Goal: Task Accomplishment & Management: Complete application form

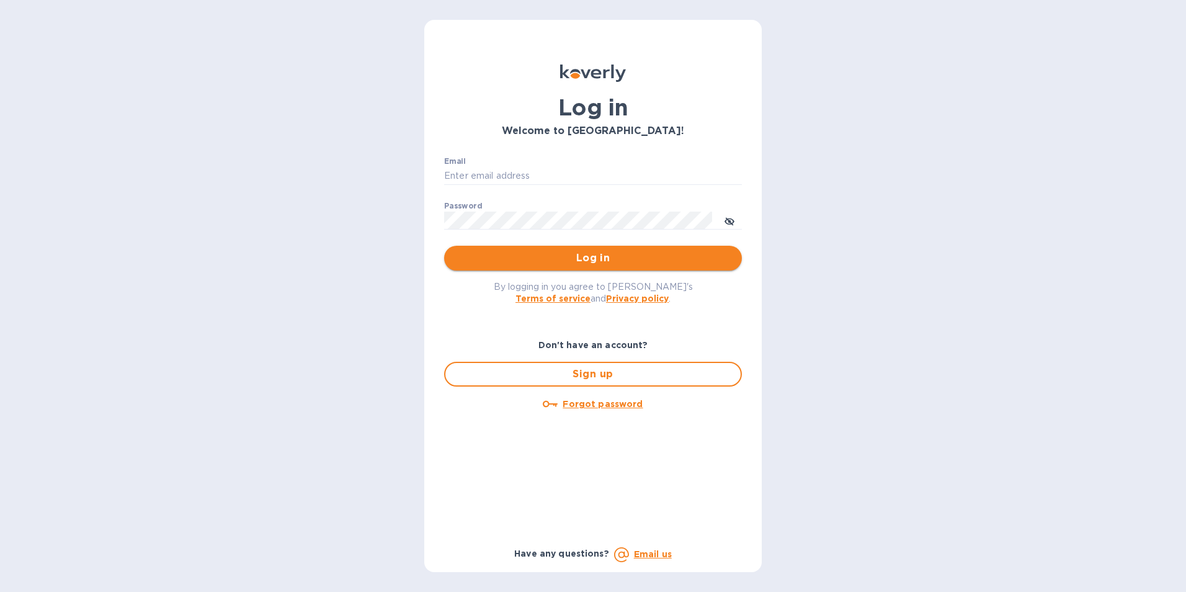
type input "[EMAIL_ADDRESS][DOMAIN_NAME]"
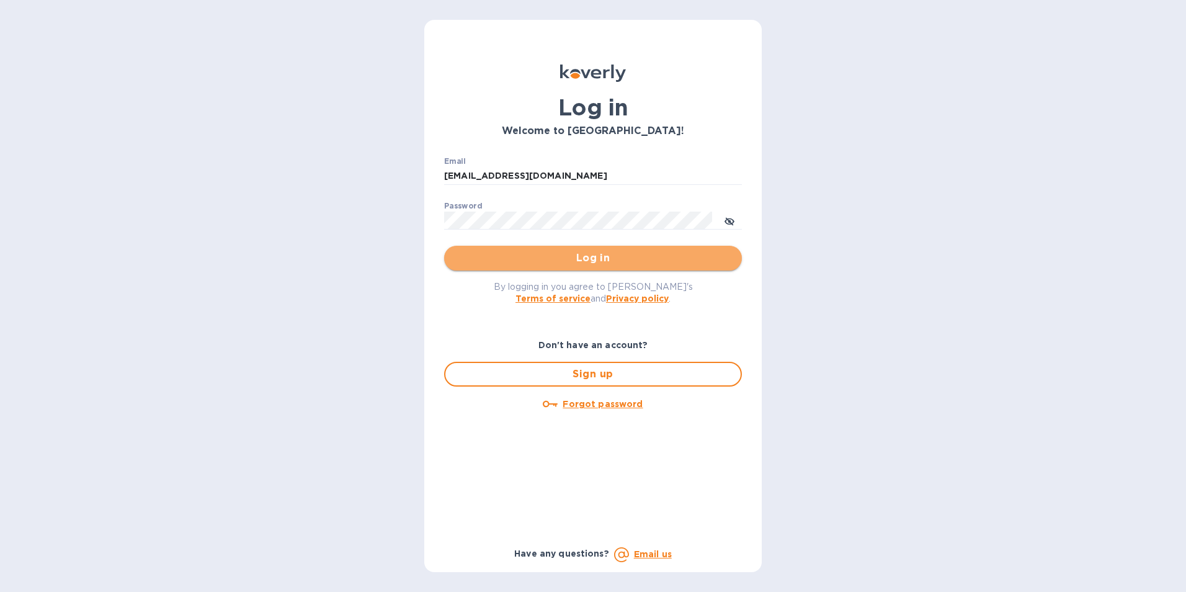
click at [559, 255] on span "Log in" at bounding box center [593, 258] width 278 height 15
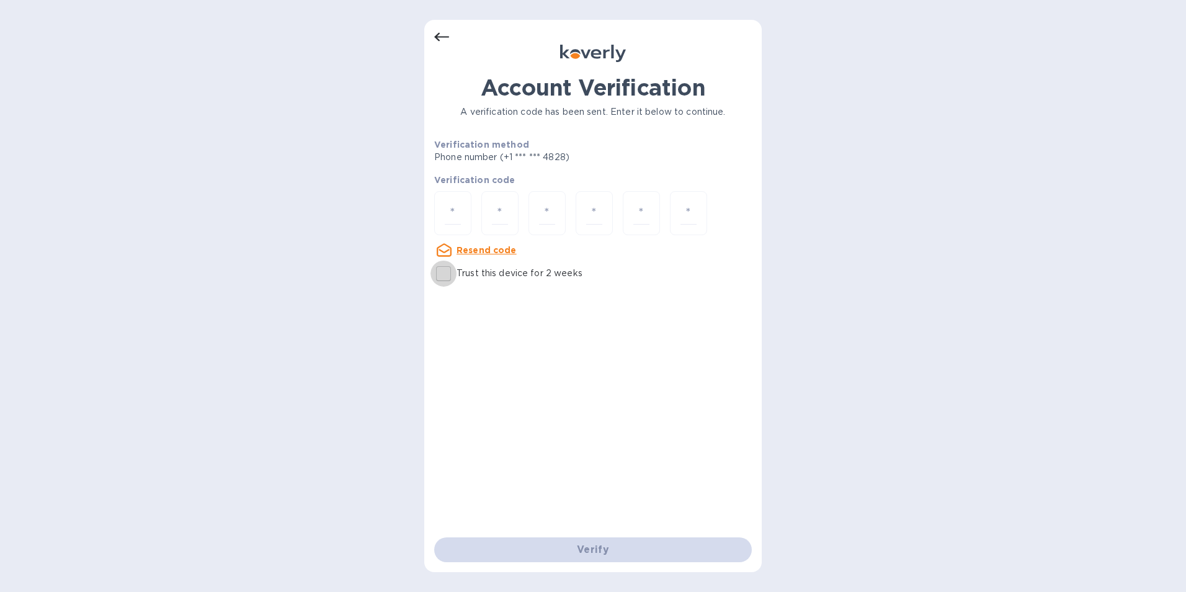
click at [438, 275] on input "Trust this device for 2 weeks" at bounding box center [443, 273] width 26 height 26
checkbox input "true"
click at [455, 215] on input "number" at bounding box center [453, 213] width 16 height 23
type input "3"
type input "6"
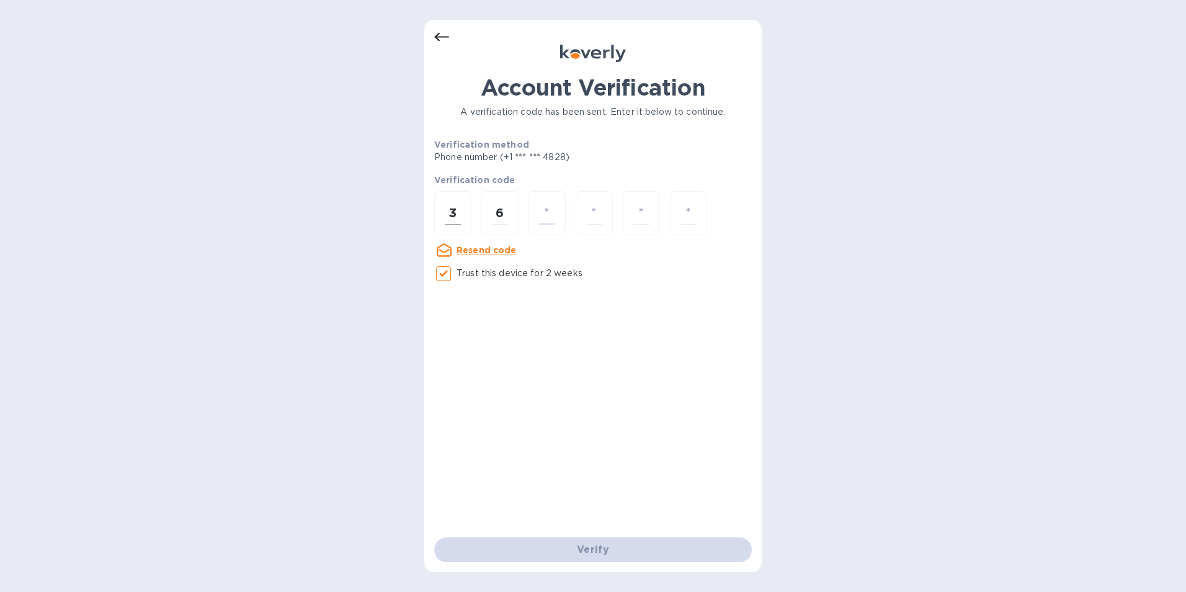
type input "9"
type input "0"
type input "9"
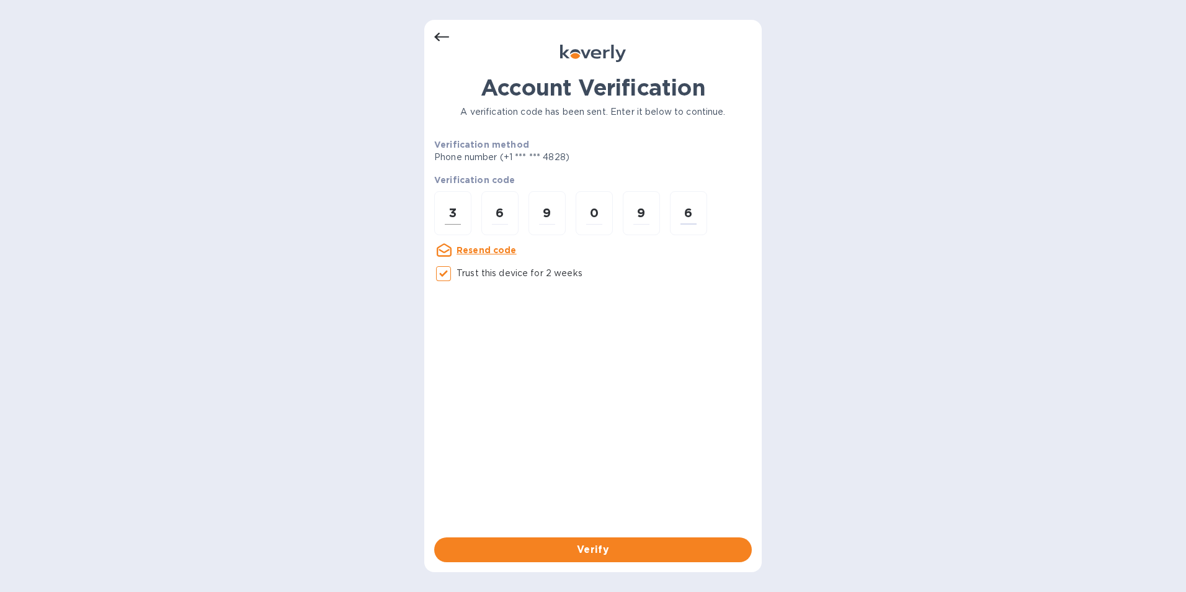
type input "6"
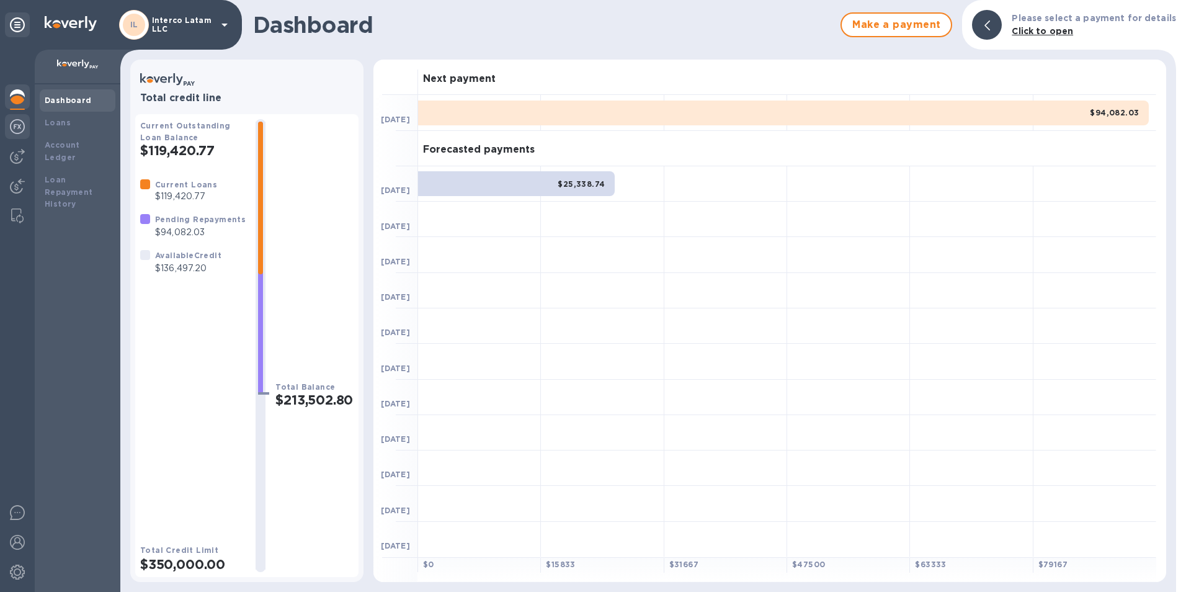
click at [5, 122] on div at bounding box center [17, 321] width 35 height 542
click at [10, 123] on div at bounding box center [17, 127] width 25 height 27
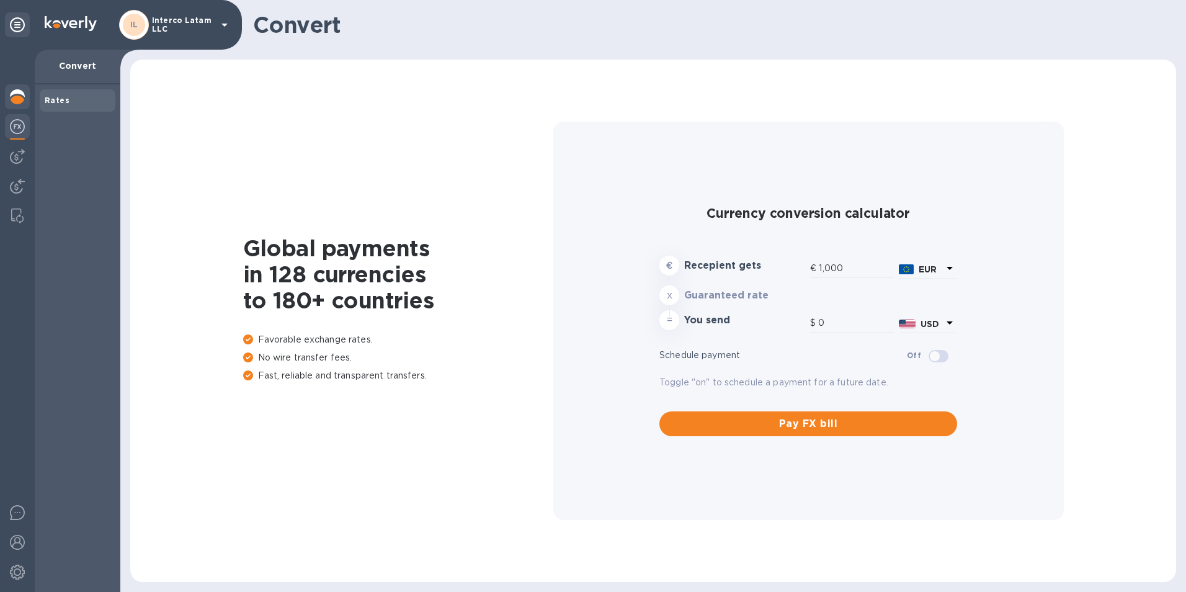
type input "1,171.34"
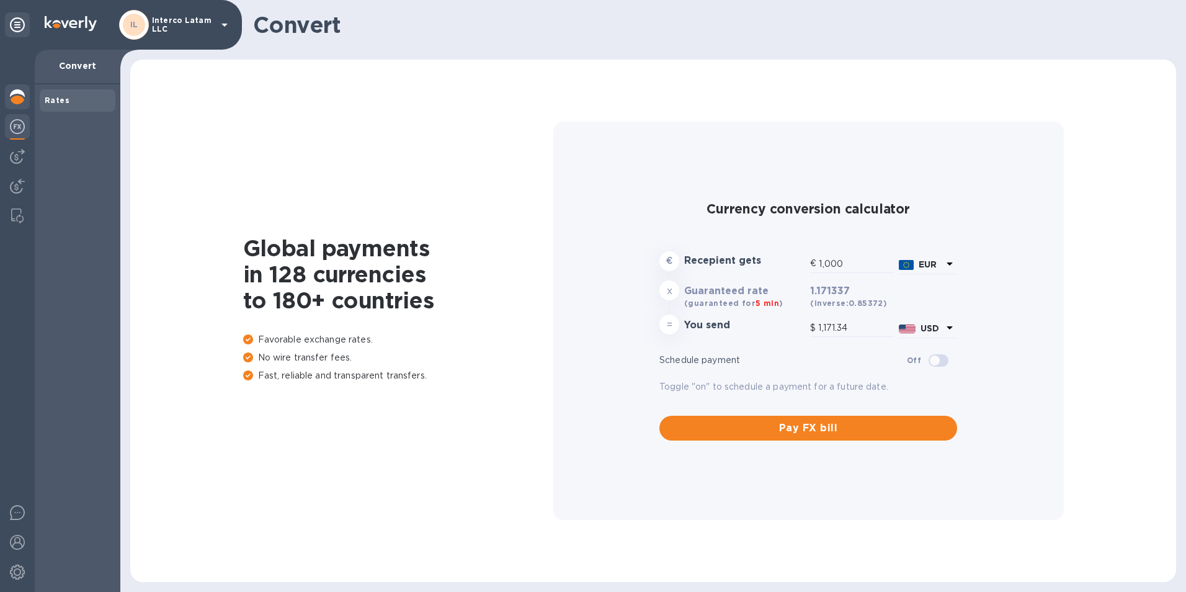
click at [15, 105] on div at bounding box center [17, 97] width 25 height 27
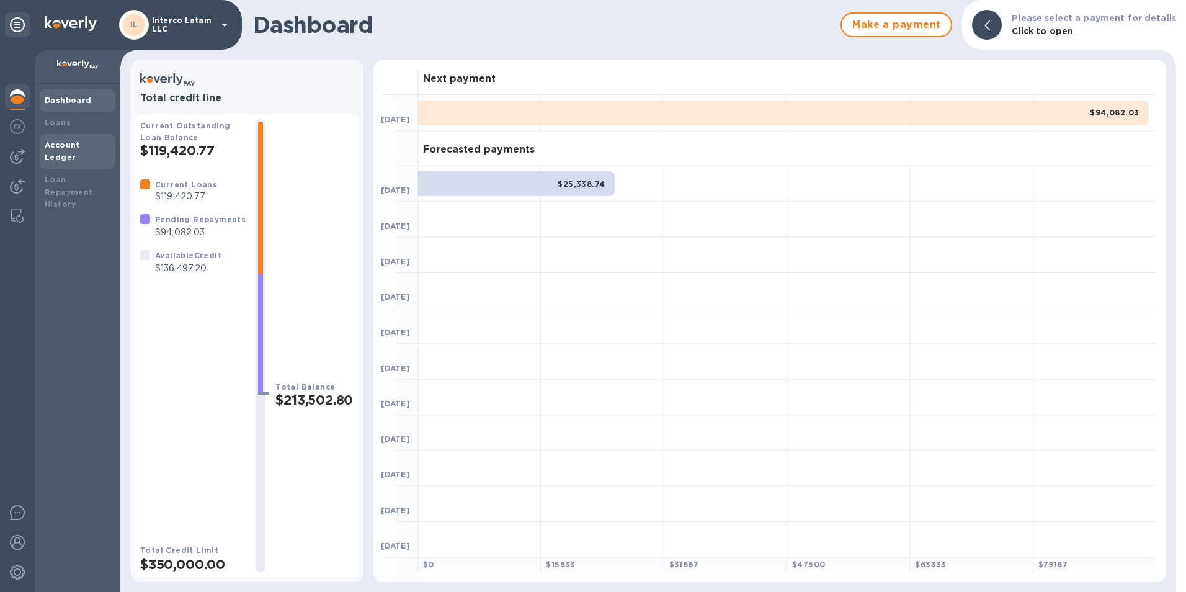
click at [61, 140] on b "Account Ledger" at bounding box center [62, 151] width 35 height 22
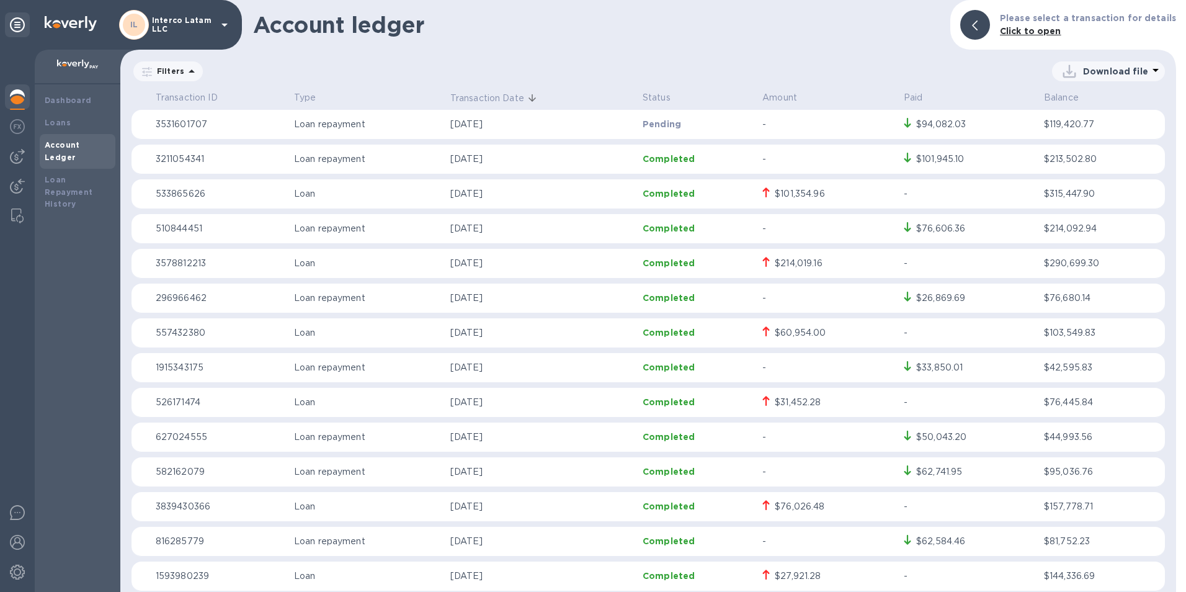
click at [25, 172] on div at bounding box center [17, 321] width 35 height 542
click at [22, 161] on img at bounding box center [17, 156] width 15 height 15
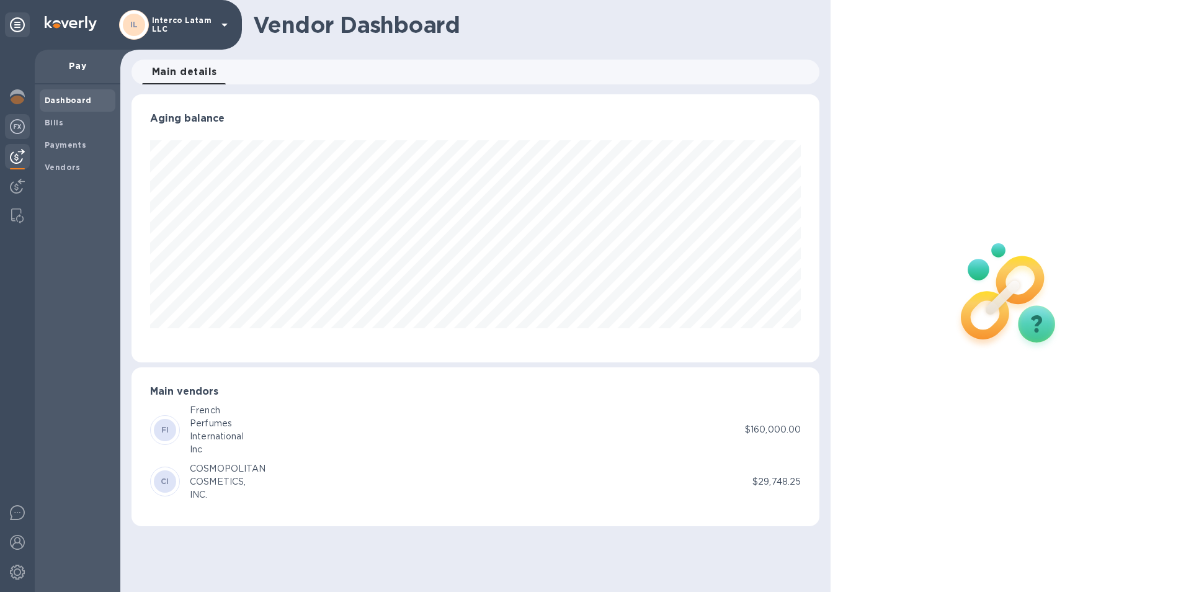
click at [20, 139] on div at bounding box center [17, 127] width 25 height 27
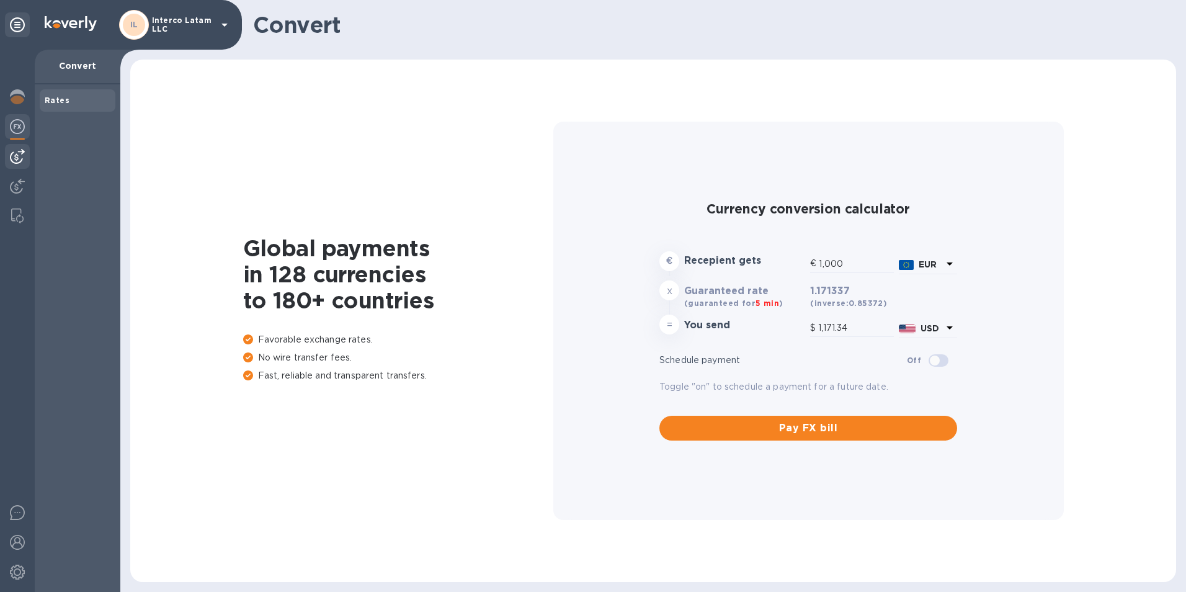
click at [11, 164] on div at bounding box center [17, 156] width 25 height 25
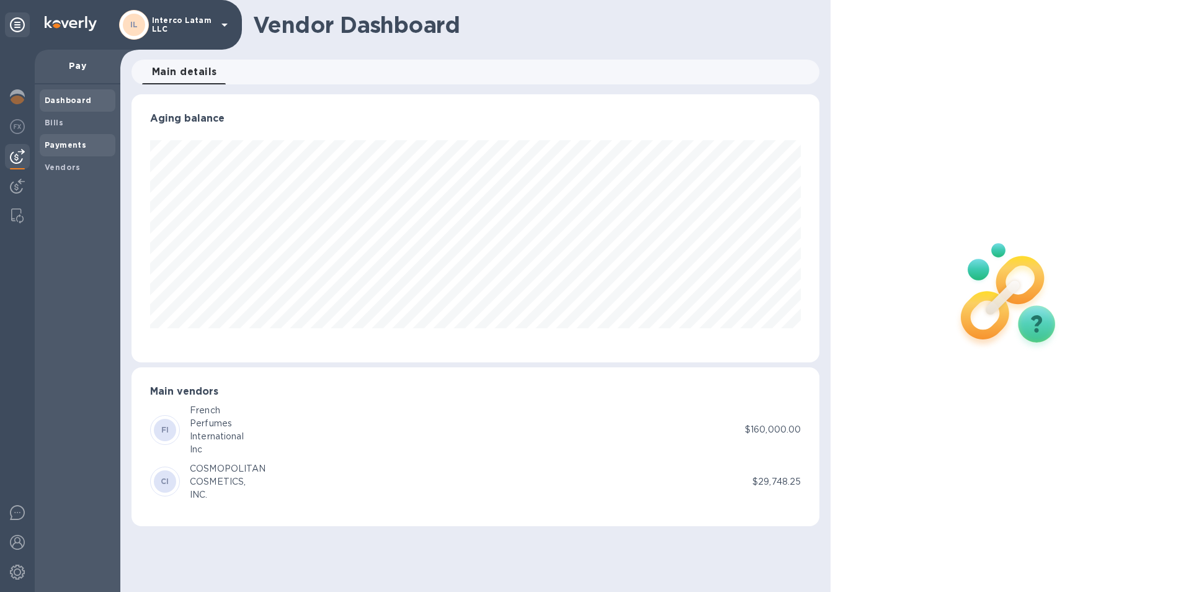
scroll to position [268, 688]
click at [58, 123] on b "Bills" at bounding box center [54, 122] width 19 height 9
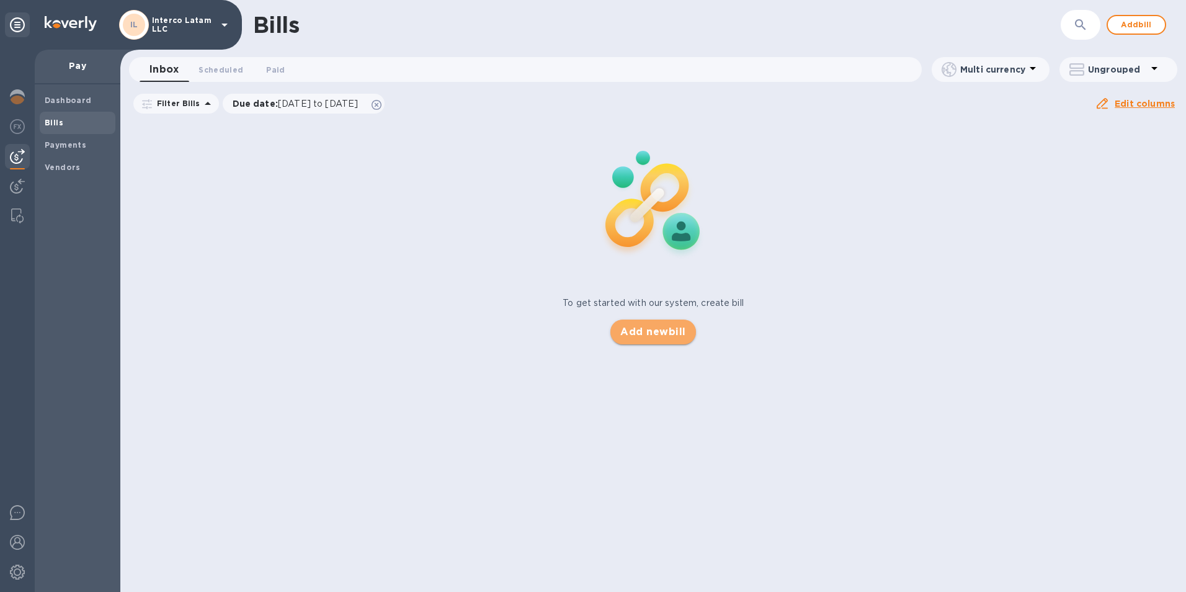
click at [651, 331] on span "Add new bill" at bounding box center [652, 331] width 65 height 15
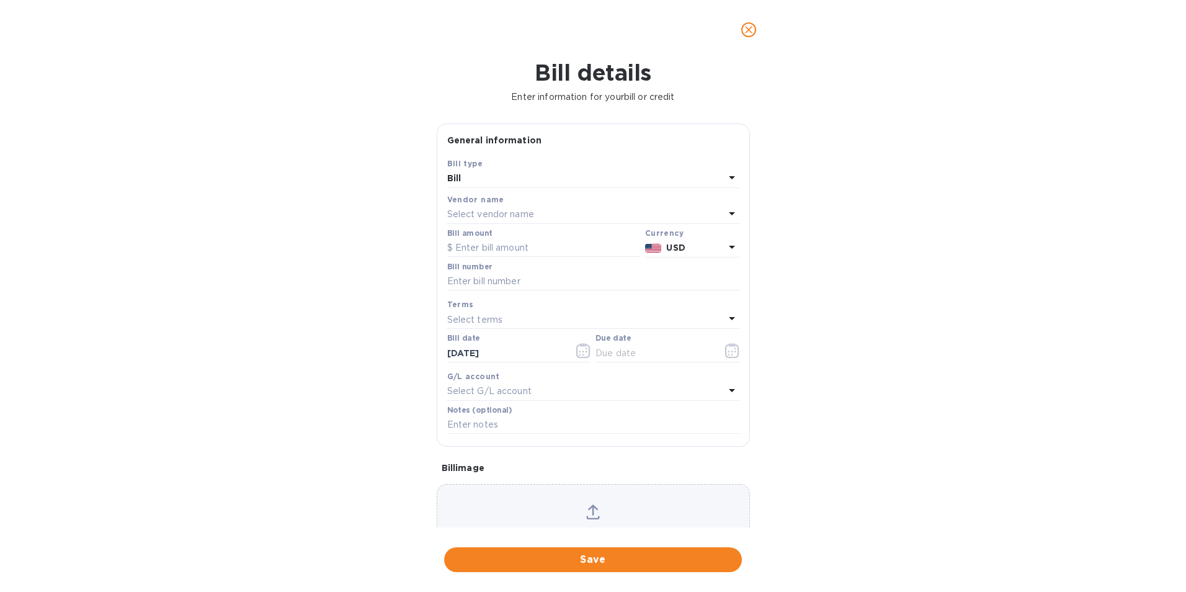
click at [480, 215] on p "Select vendor name" at bounding box center [490, 214] width 87 height 13
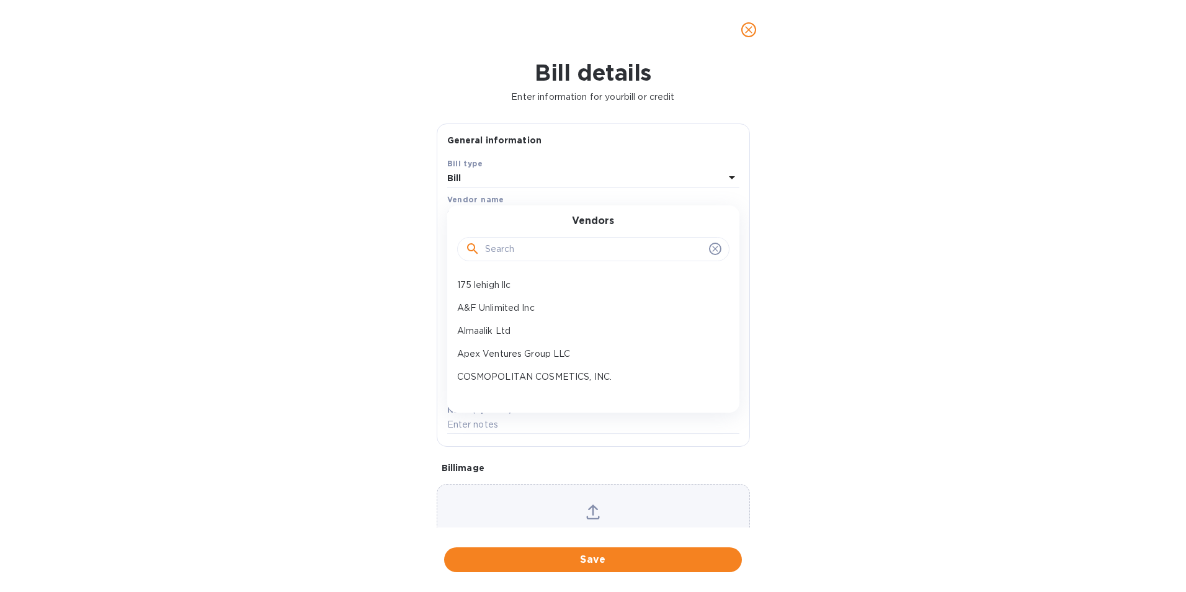
click at [483, 250] on div at bounding box center [593, 249] width 256 height 19
type input "mil"
click at [501, 288] on p "Miles Plus LLC" at bounding box center [588, 284] width 262 height 13
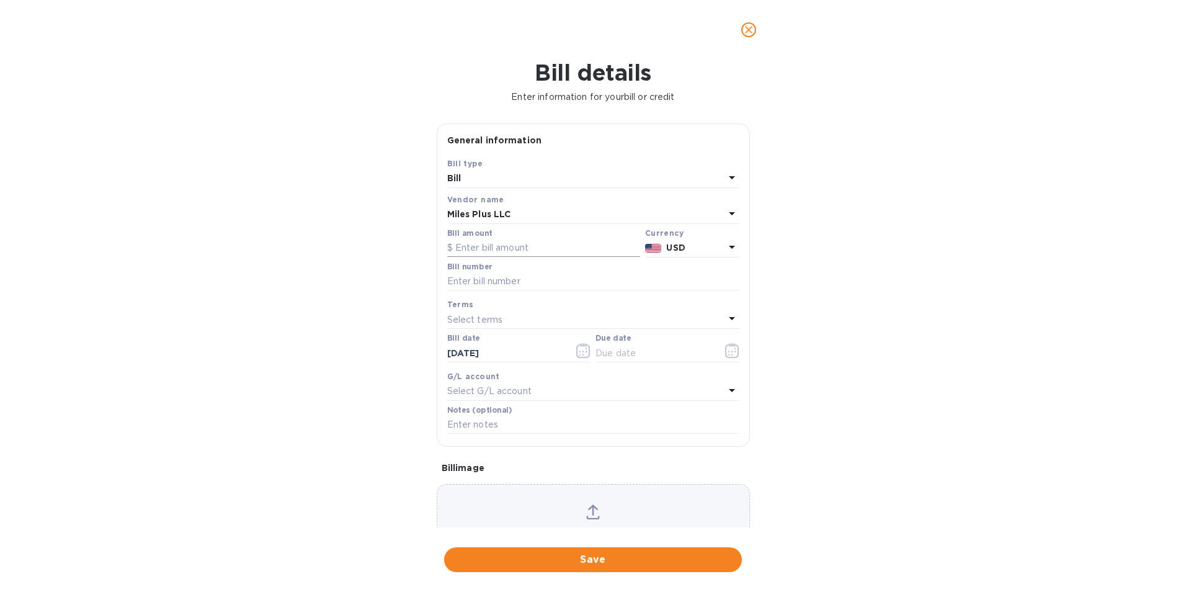
click at [513, 255] on input "text" at bounding box center [543, 248] width 193 height 19
paste input "130,200.00"
type input "130,200.00"
click at [513, 273] on input "text" at bounding box center [593, 281] width 292 height 19
click at [472, 281] on input "text" at bounding box center [593, 281] width 292 height 19
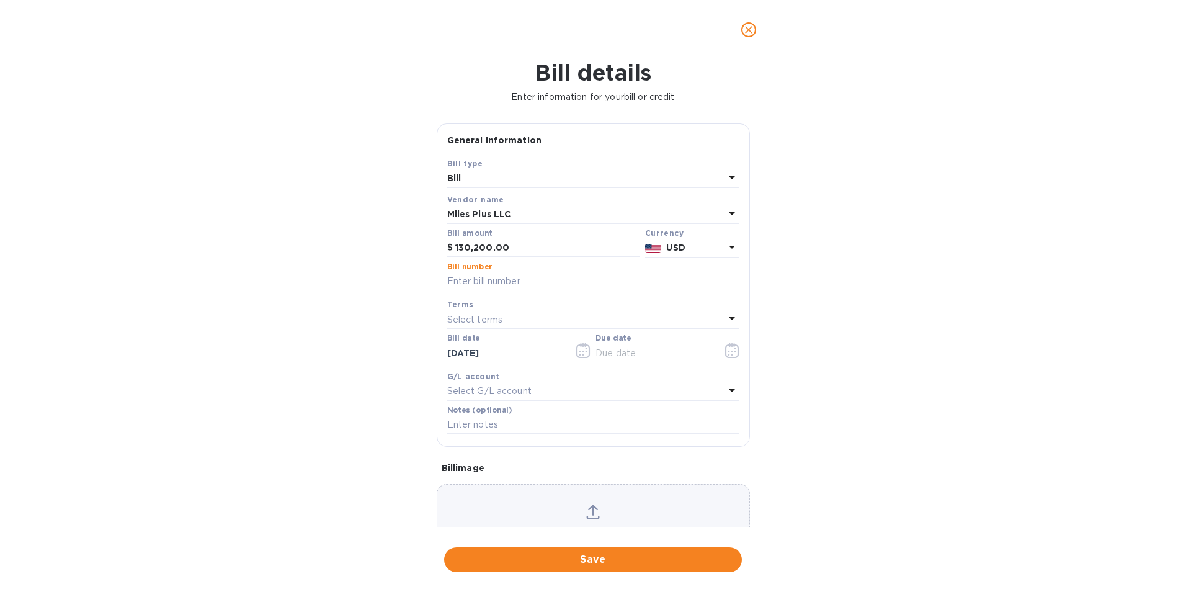
paste input "02330"
type input "02330"
click at [460, 315] on p "Select terms" at bounding box center [475, 319] width 56 height 13
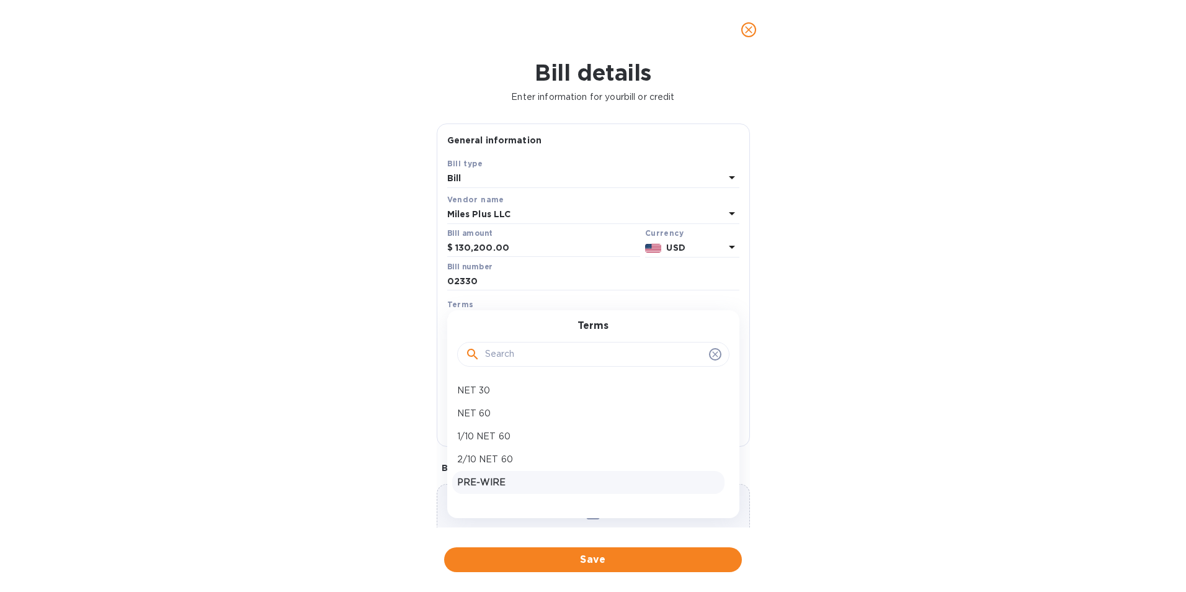
click at [496, 486] on p "PRE-WIRE" at bounding box center [588, 482] width 262 height 13
type input "[DATE]"
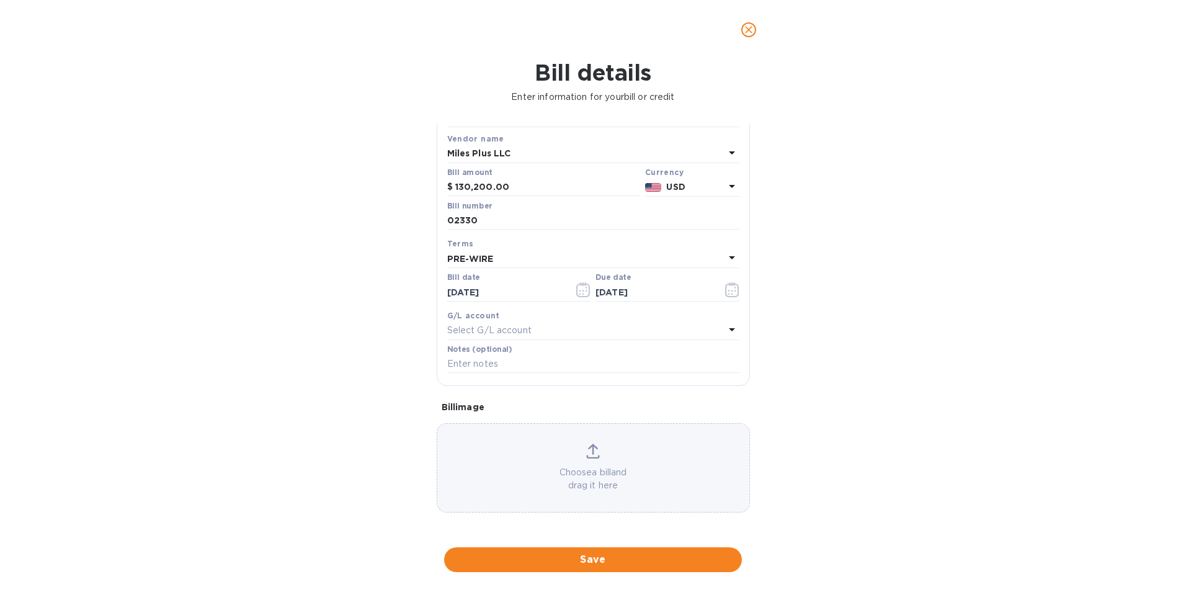
click at [577, 448] on div "Choose a bill and drag it here" at bounding box center [593, 467] width 312 height 48
click at [629, 567] on button "Save" at bounding box center [593, 559] width 298 height 25
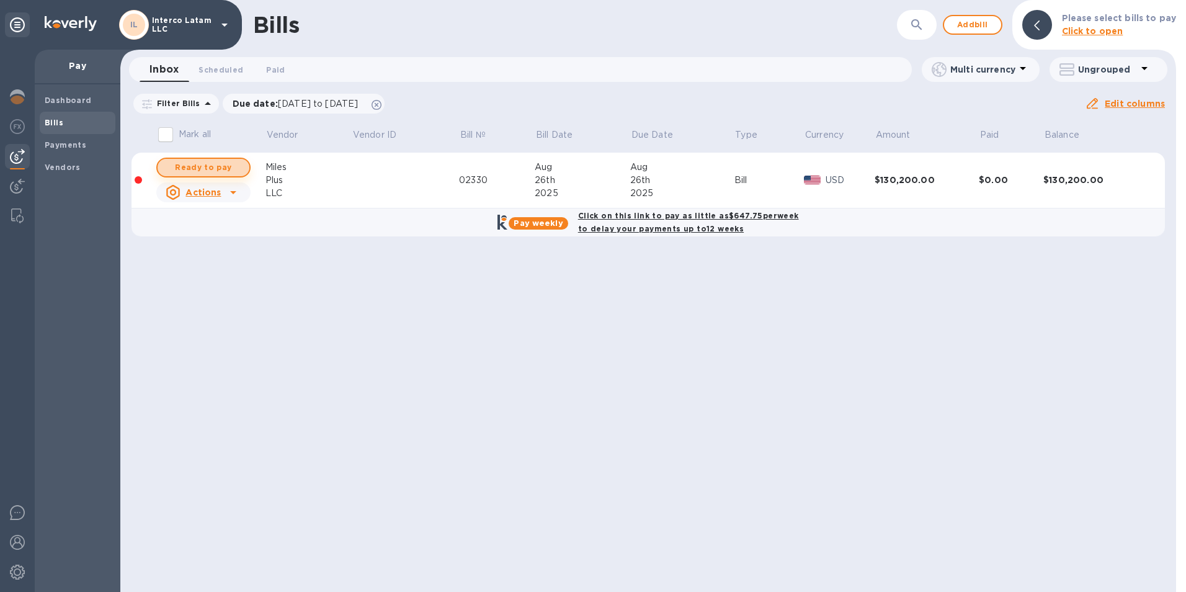
click at [215, 167] on span "Ready to pay" at bounding box center [203, 167] width 72 height 15
checkbox input "true"
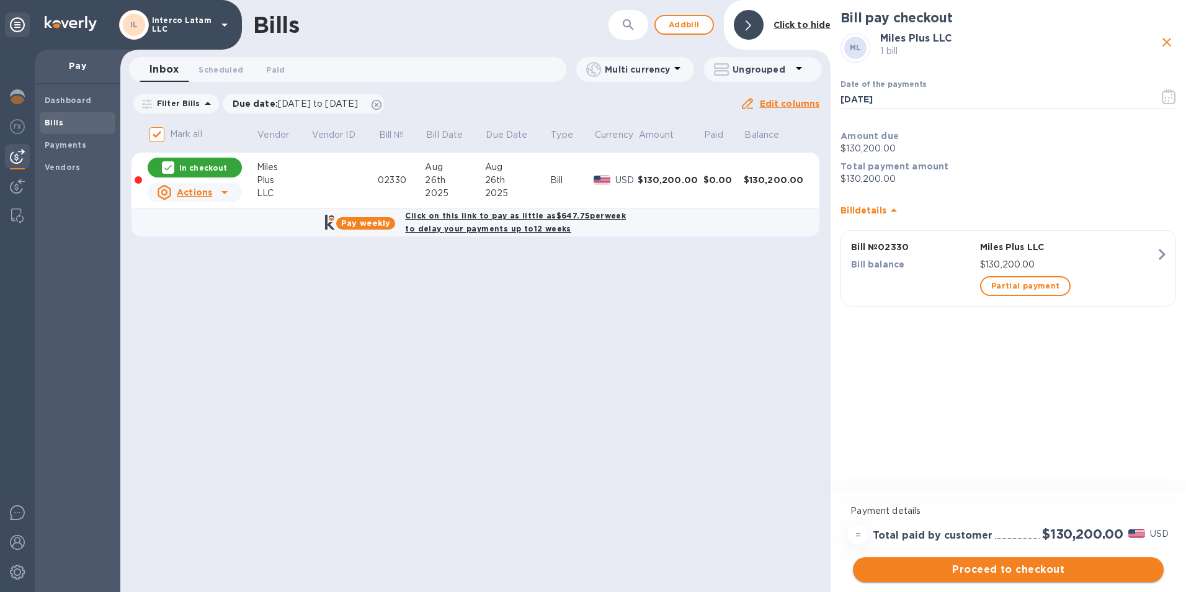
click at [1037, 564] on span "Proceed to checkout" at bounding box center [1008, 569] width 291 height 15
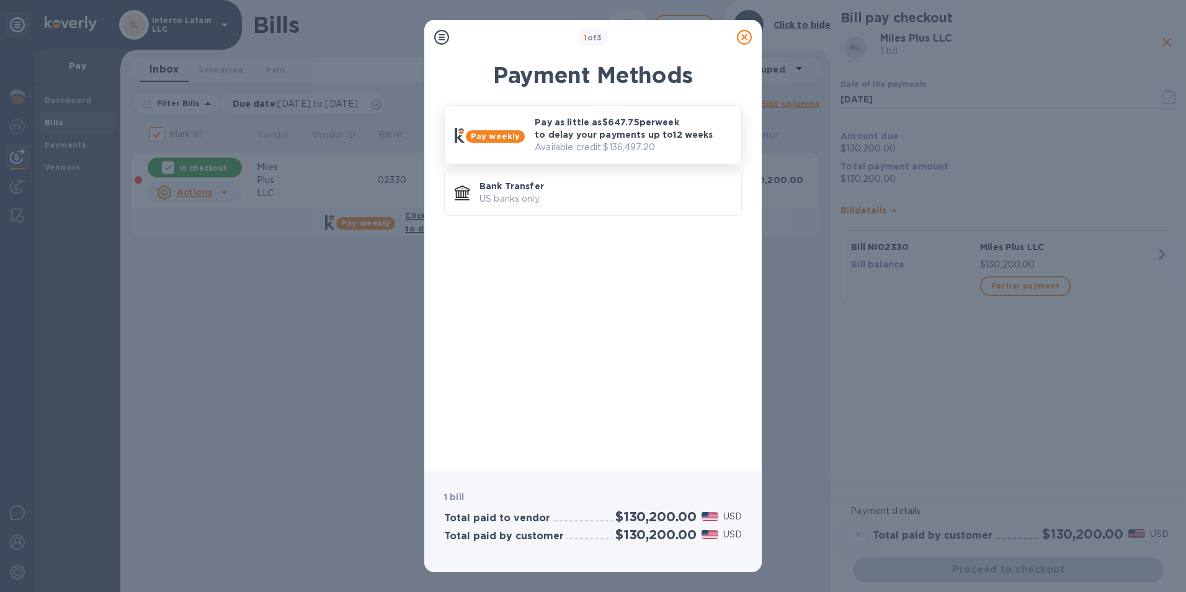
click at [642, 144] on p "Available credit: $136,497.20" at bounding box center [633, 147] width 197 height 13
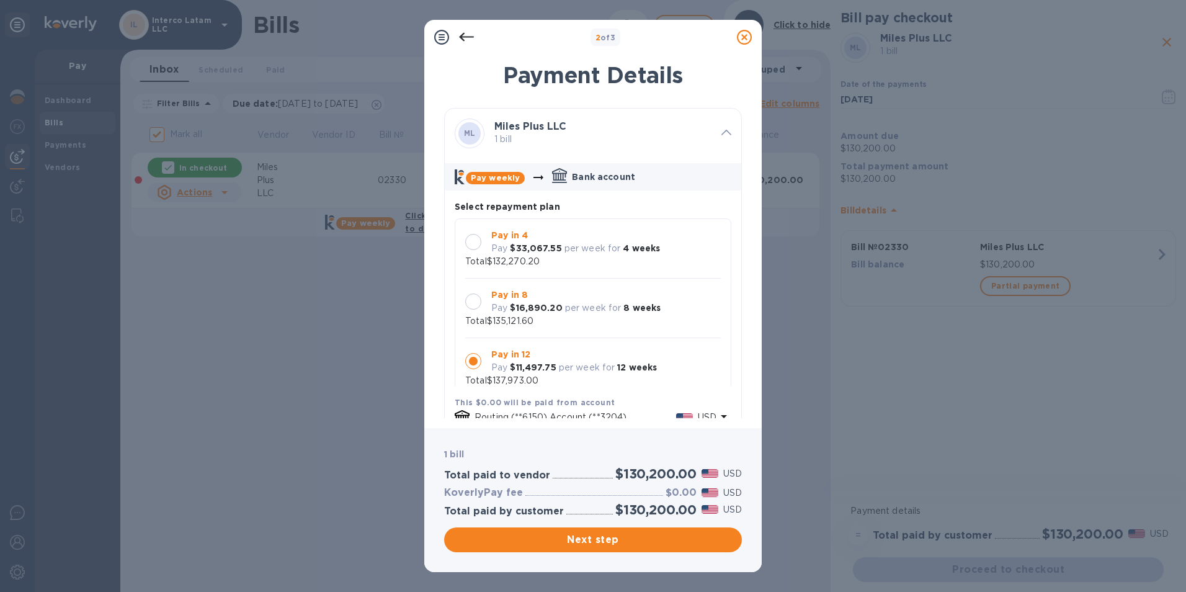
scroll to position [12, 0]
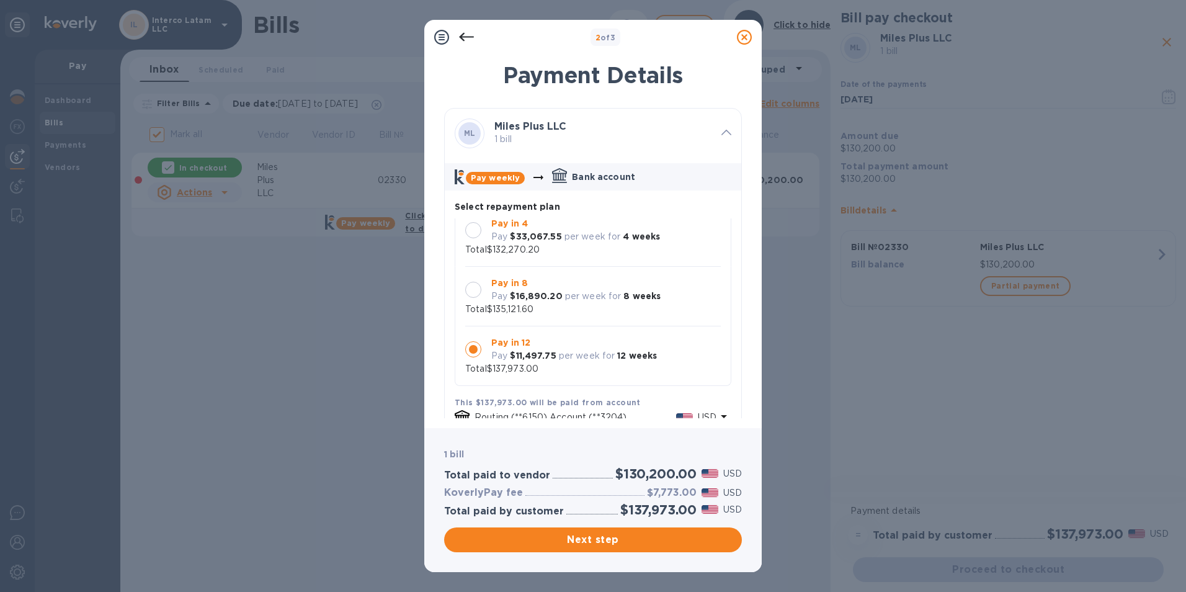
click at [600, 233] on p "per week for" at bounding box center [592, 236] width 56 height 13
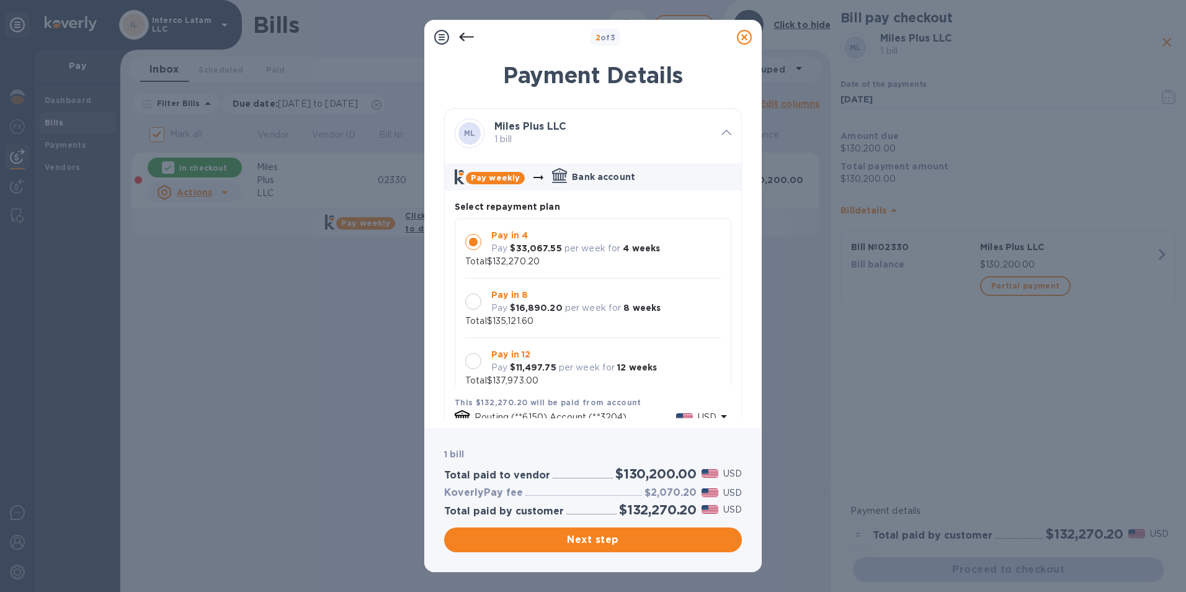
click at [655, 475] on h2 "$130,200.00" at bounding box center [655, 474] width 81 height 16
copy h2 "130,200.00"
click at [666, 492] on h3 "$2,070.20" at bounding box center [670, 493] width 52 height 12
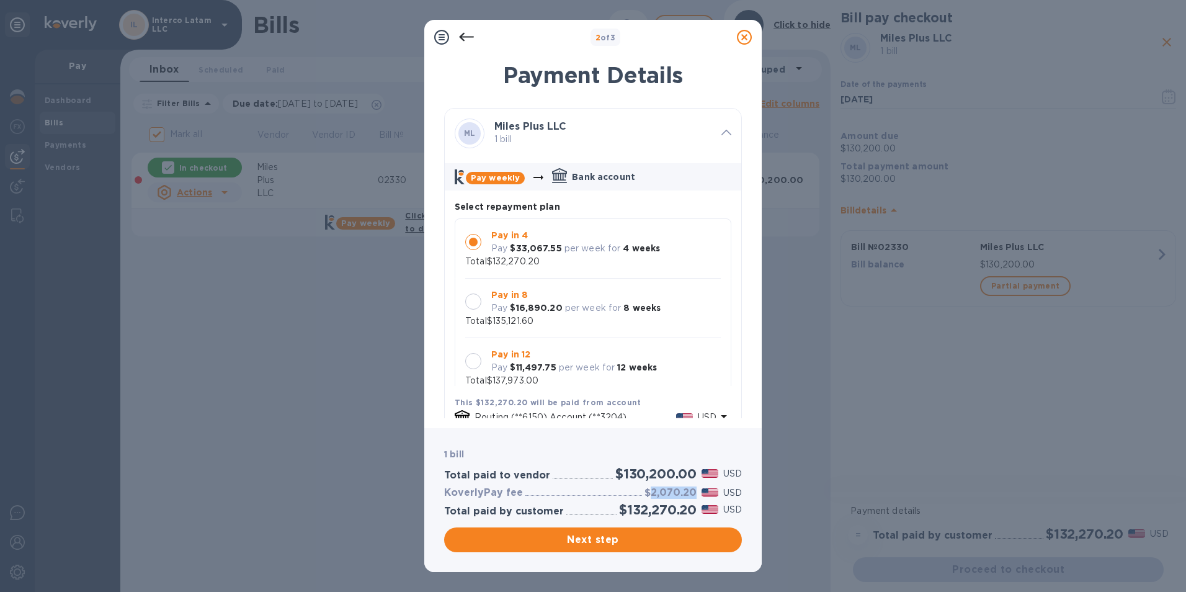
copy h3 "2,070.20"
click at [615, 538] on span "Next step" at bounding box center [593, 539] width 278 height 15
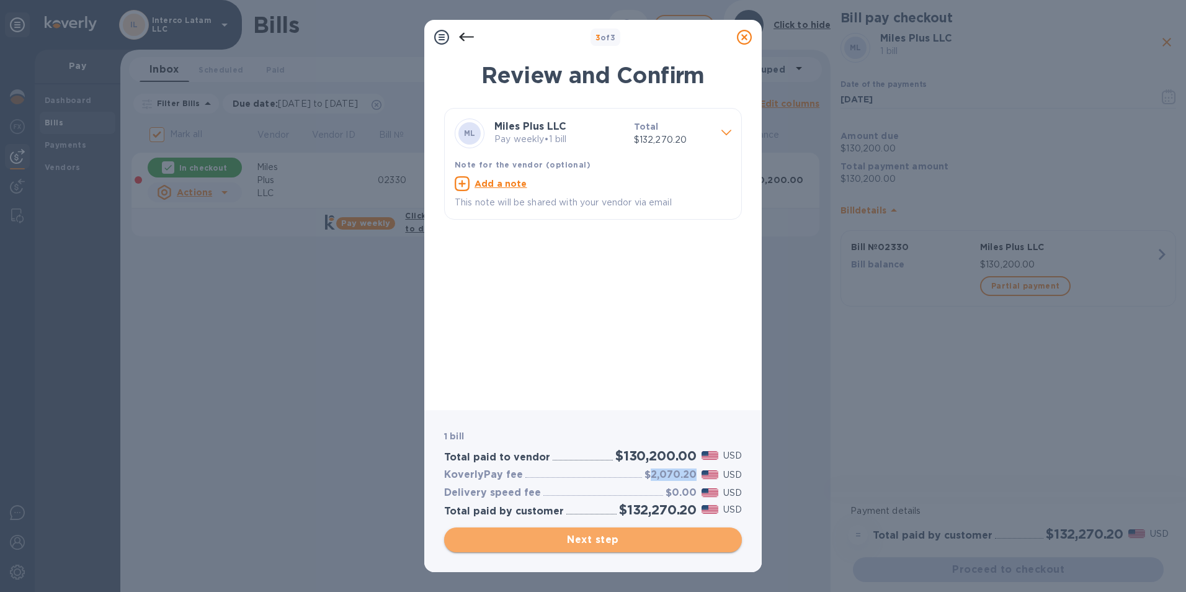
click at [590, 536] on span "Next step" at bounding box center [593, 539] width 278 height 15
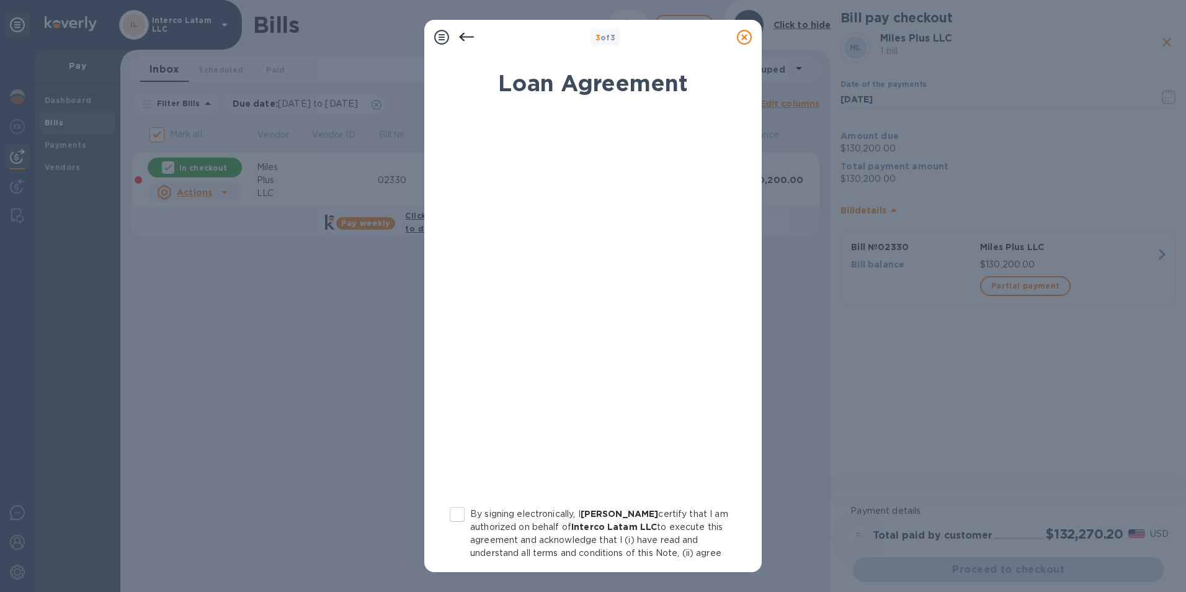
click at [464, 515] on input "By signing electronically, I [PERSON_NAME] certify that I am authorized on beha…" at bounding box center [457, 514] width 26 height 26
checkbox input "true"
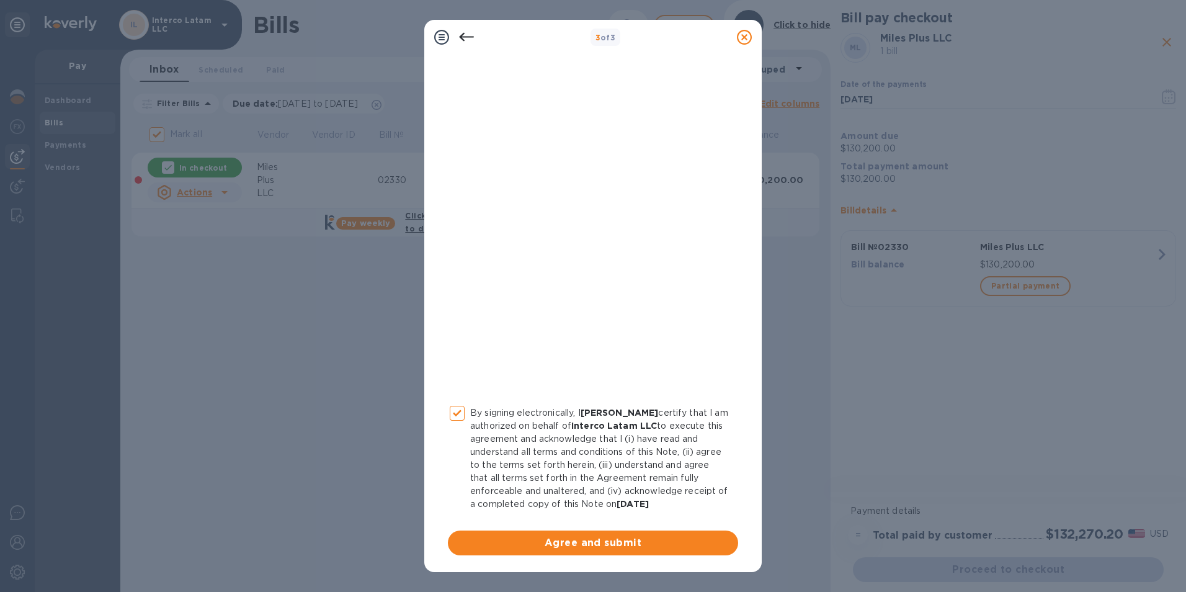
scroll to position [102, 0]
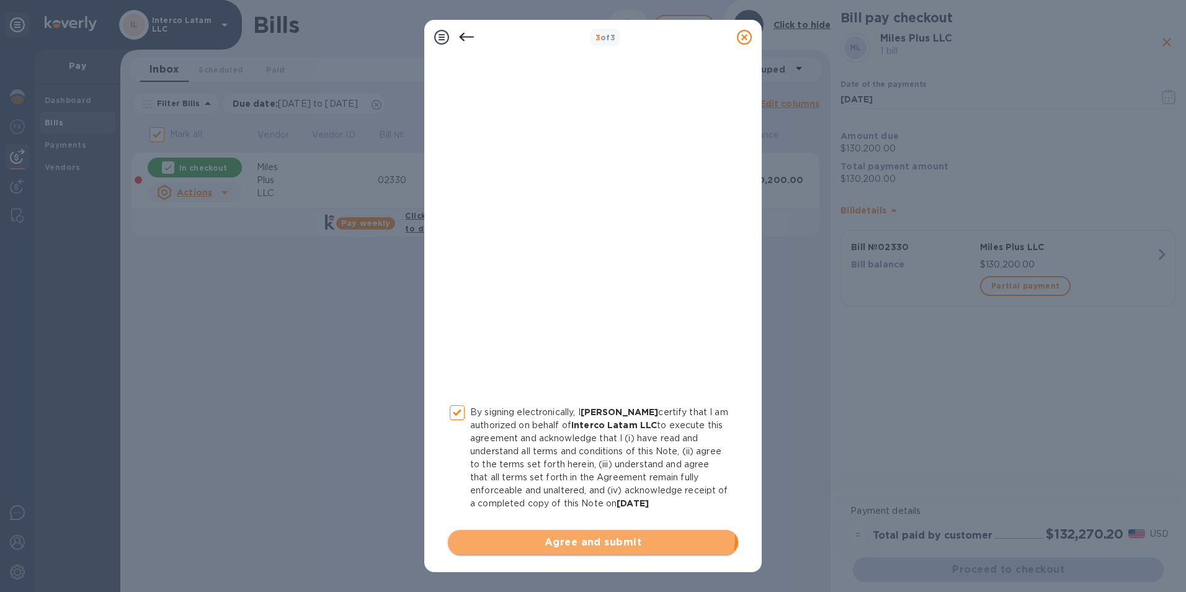
click at [510, 536] on button "Agree and submit" at bounding box center [593, 542] width 290 height 25
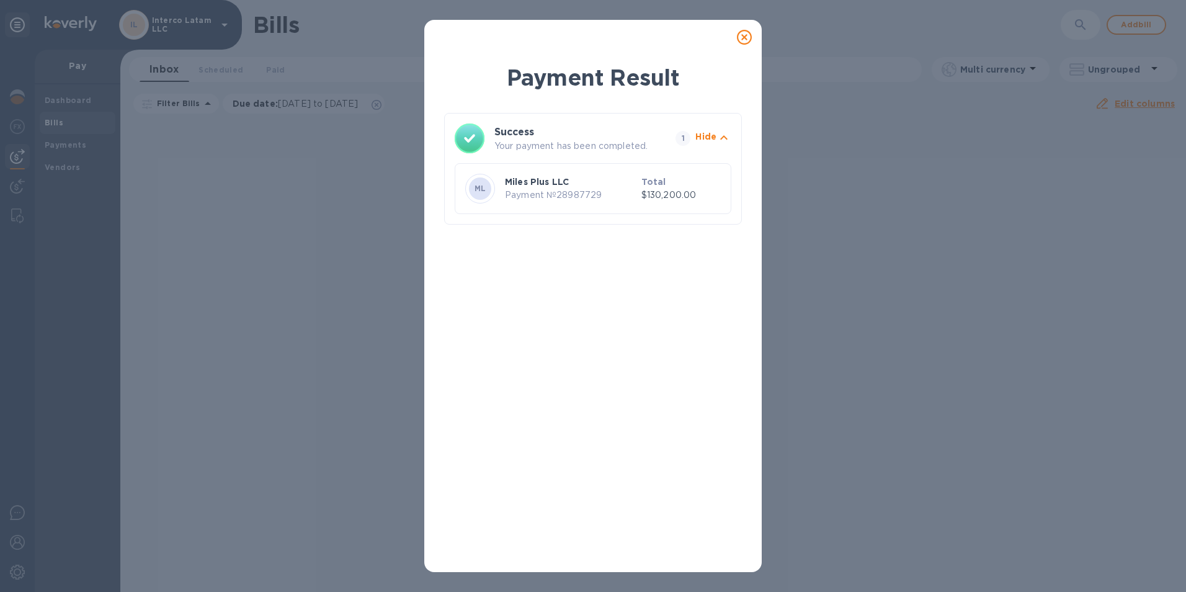
click at [746, 38] on icon at bounding box center [744, 37] width 15 height 15
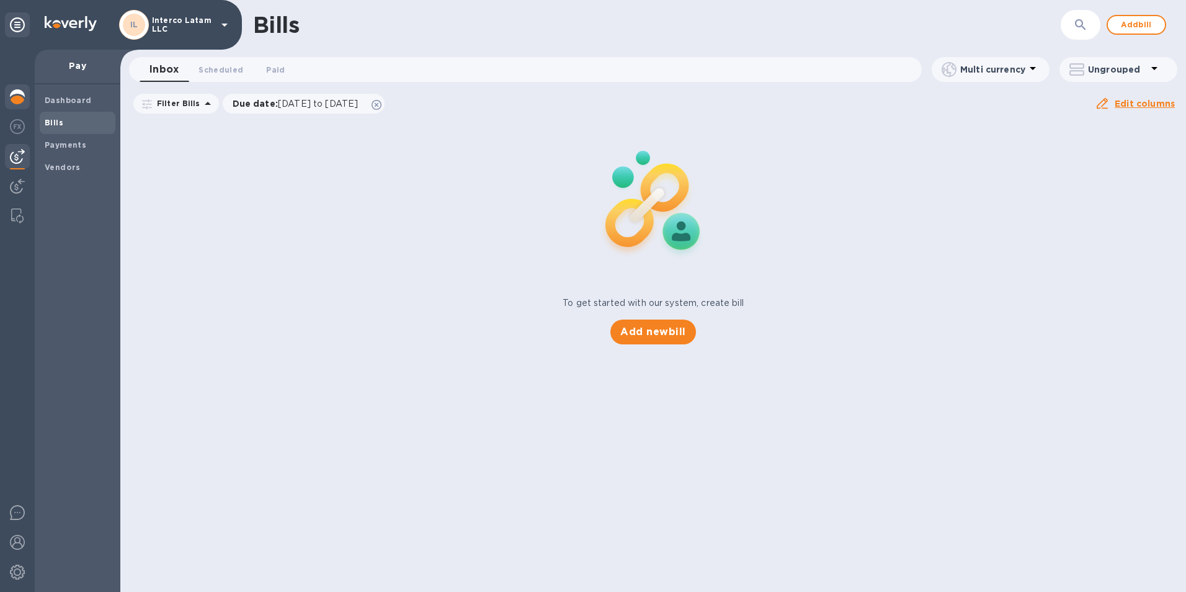
click at [19, 92] on img at bounding box center [17, 96] width 15 height 15
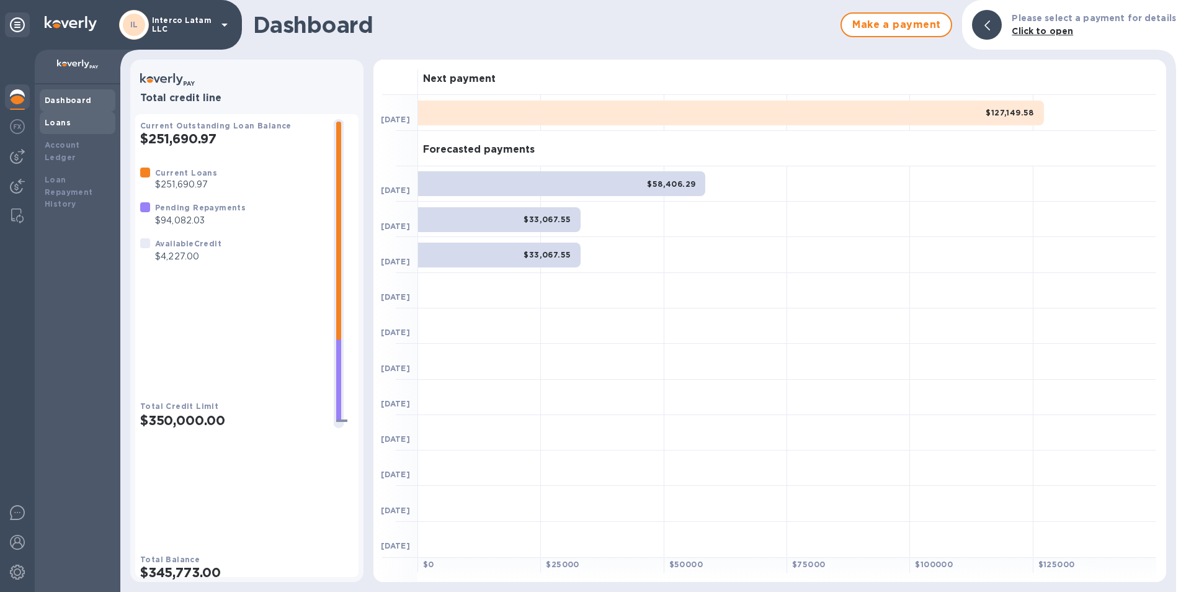
click at [92, 125] on div "Loans" at bounding box center [78, 123] width 66 height 12
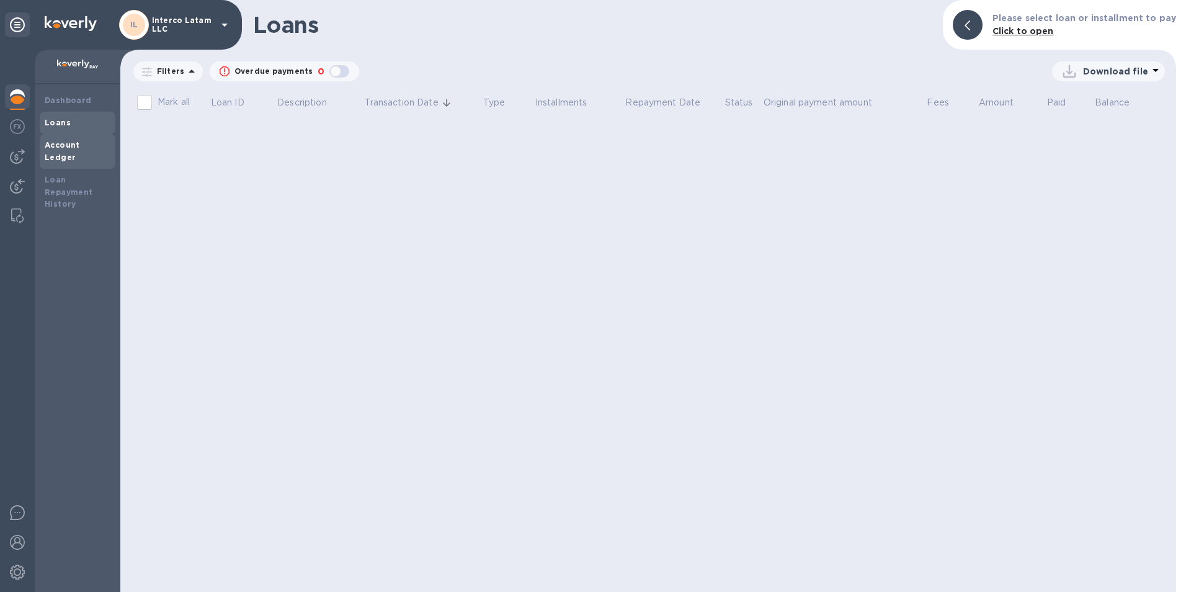
click at [80, 149] on b "Account Ledger" at bounding box center [62, 151] width 35 height 22
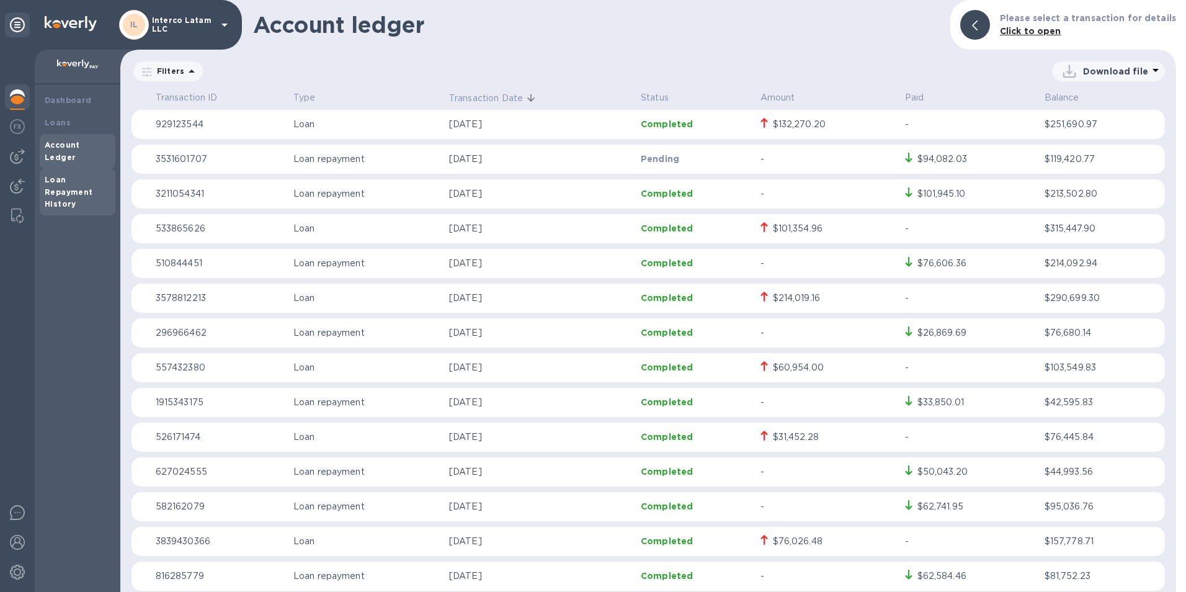
click at [77, 174] on div "Loan Repayment History" at bounding box center [78, 192] width 66 height 37
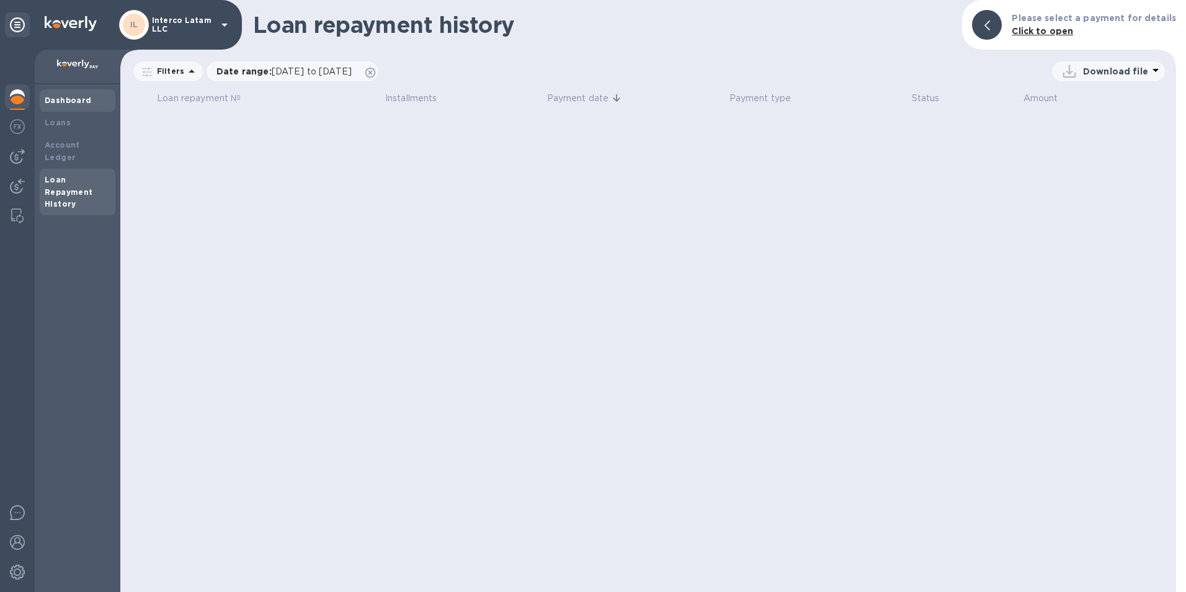
click at [63, 100] on b "Dashboard" at bounding box center [68, 99] width 47 height 9
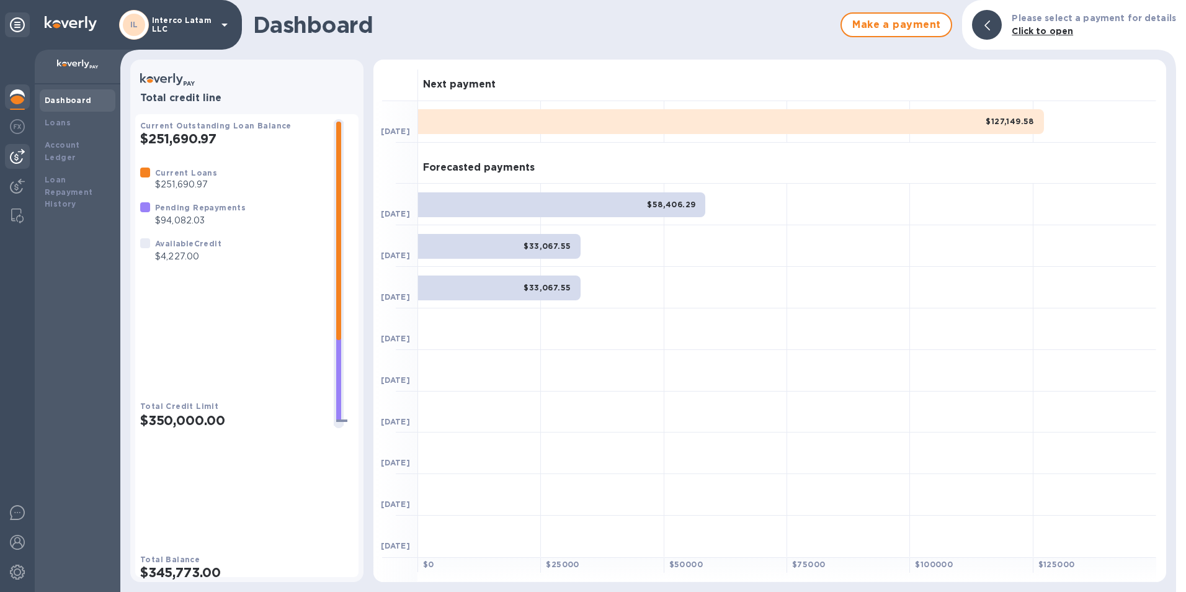
click at [22, 144] on div at bounding box center [17, 156] width 25 height 25
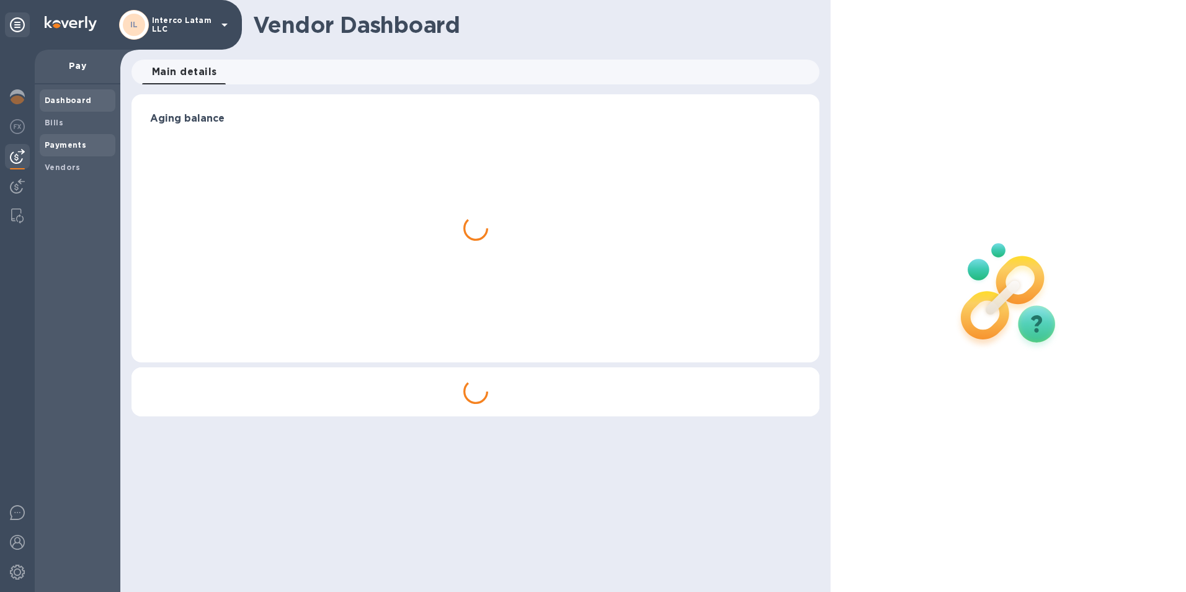
click at [56, 142] on b "Payments" at bounding box center [66, 144] width 42 height 9
